Goal: Task Accomplishment & Management: Complete application form

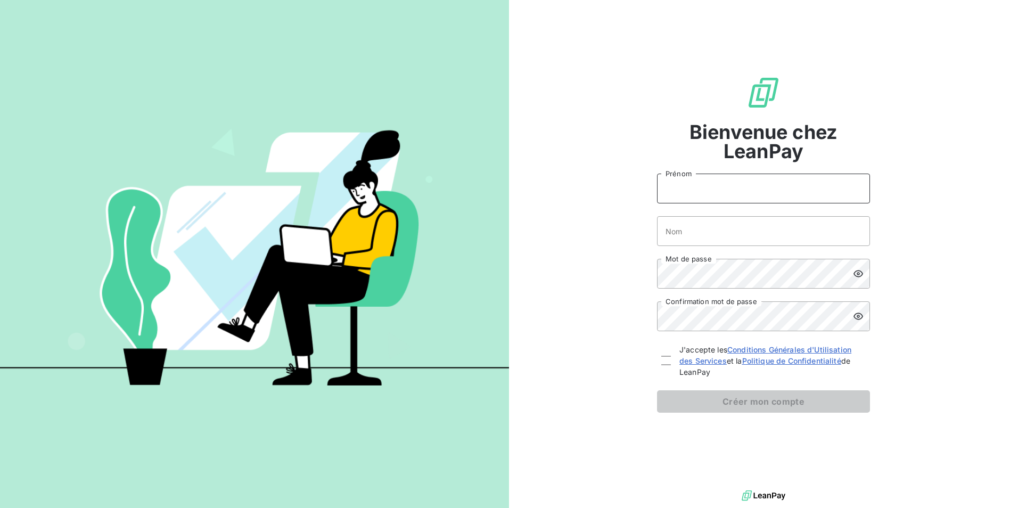
click at [706, 200] on input "Prénom" at bounding box center [763, 189] width 213 height 30
type input "Delby"
type input "Bourreli"
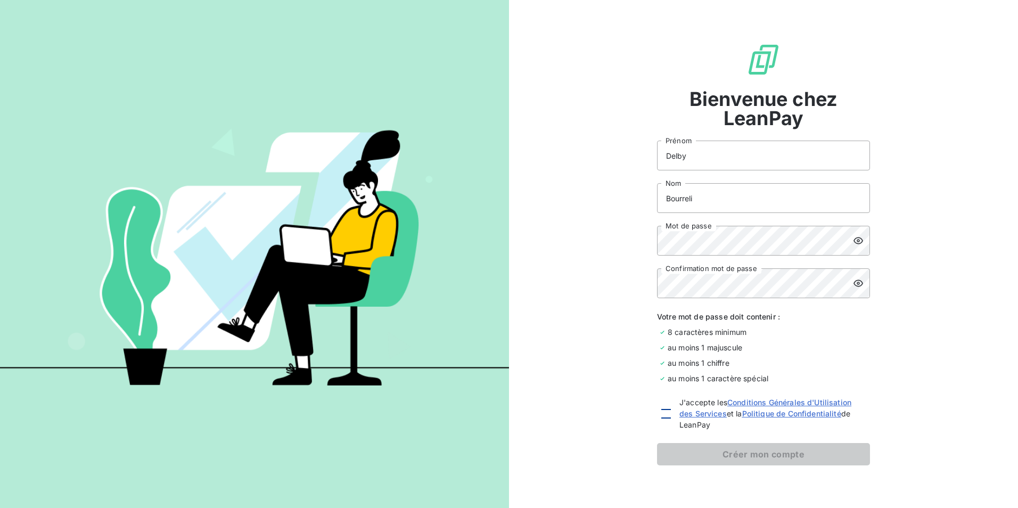
click at [662, 414] on div at bounding box center [666, 414] width 10 height 10
checkbox input "true"
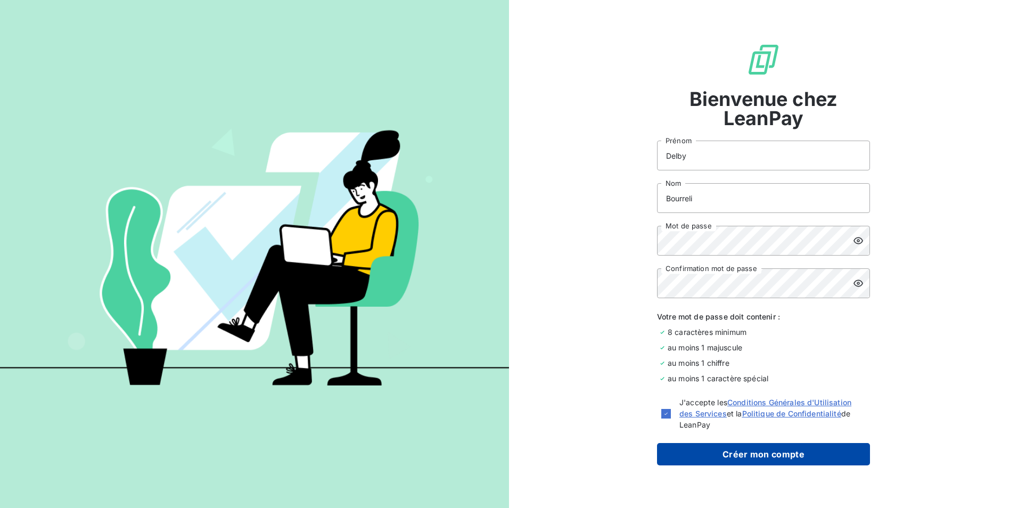
click at [716, 462] on button "Créer mon compte" at bounding box center [763, 454] width 213 height 22
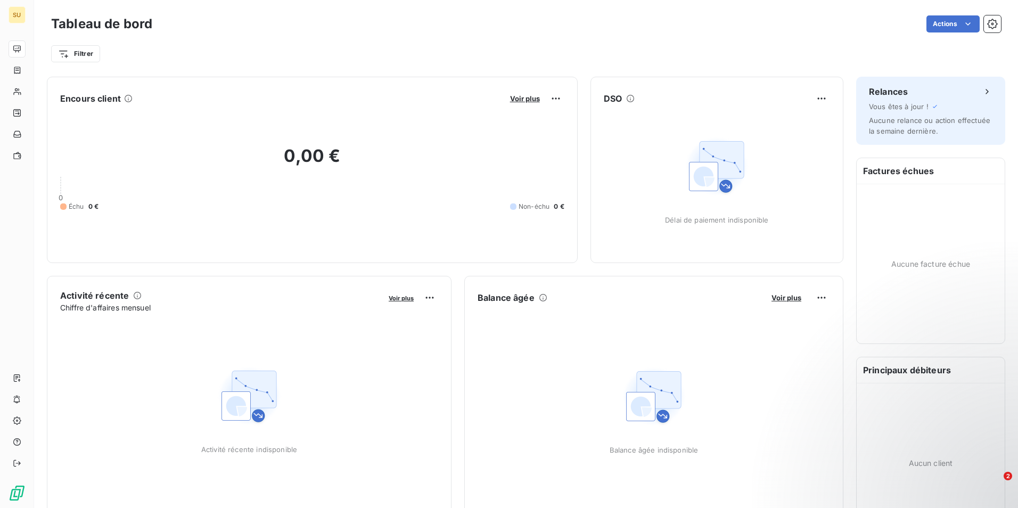
click at [985, 24] on html "SU Tableau de bord Actions Filtrer Encours client Voir plus 0,00 € 0 Échu 0 € N…" at bounding box center [509, 254] width 1018 height 508
